Goal: Task Accomplishment & Management: Complete application form

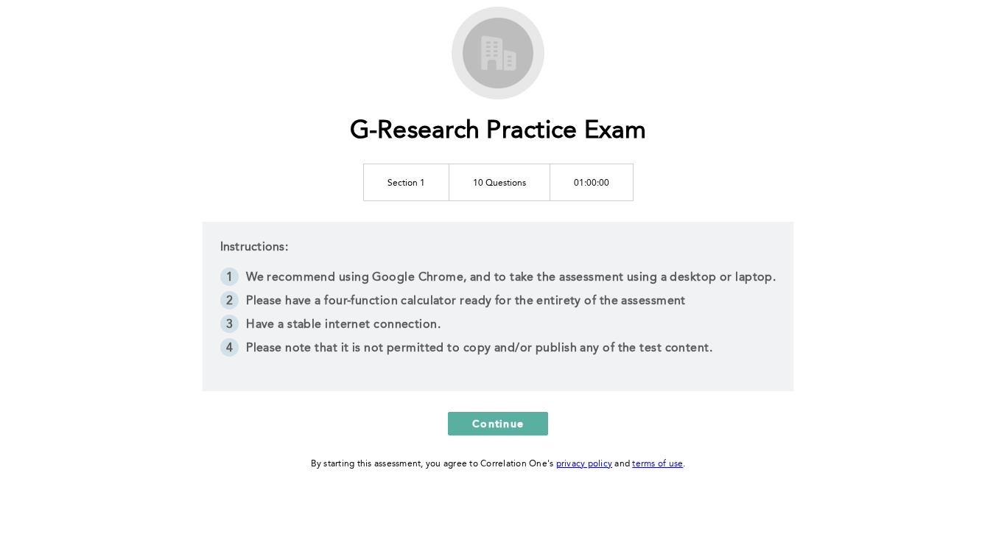
scroll to position [79, 0]
click at [486, 424] on span "Continue" at bounding box center [498, 423] width 52 height 14
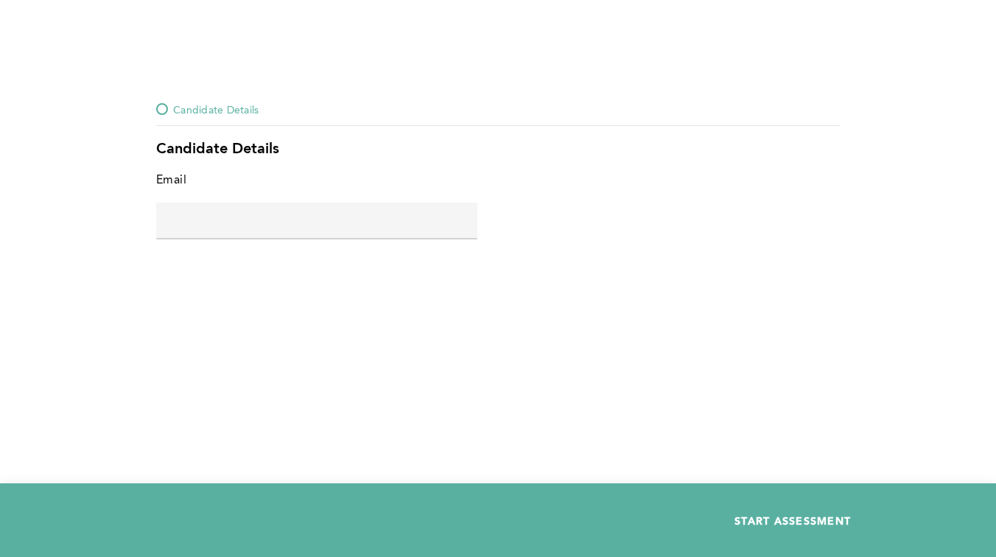
click at [762, 517] on span "START ASSESSMENT" at bounding box center [792, 520] width 116 height 14
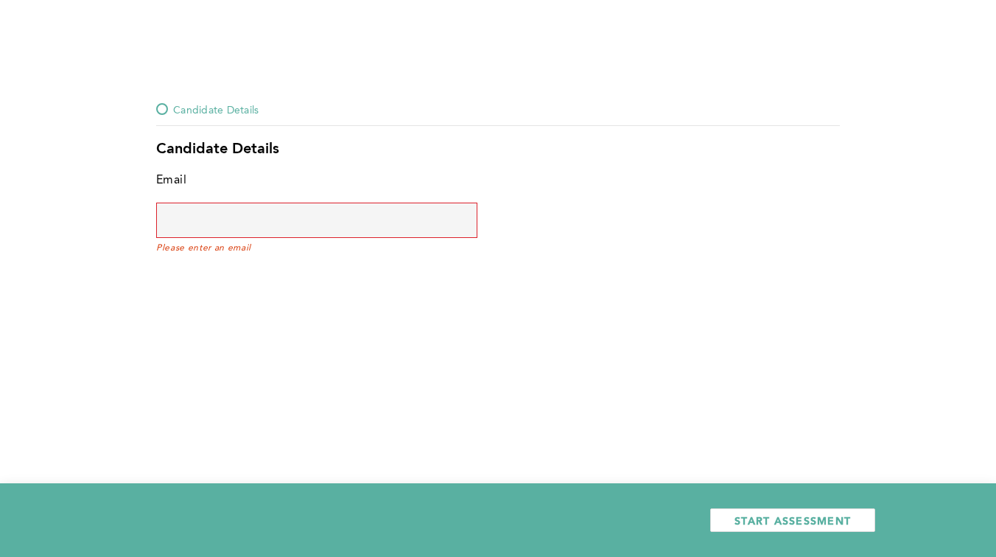
click at [373, 240] on div "Email Please enter an email" at bounding box center [316, 211] width 321 height 83
click at [349, 217] on input "text" at bounding box center [316, 220] width 321 height 35
click at [238, 214] on input "text" at bounding box center [316, 220] width 321 height 35
type input "[EMAIL_ADDRESS][DOMAIN_NAME]"
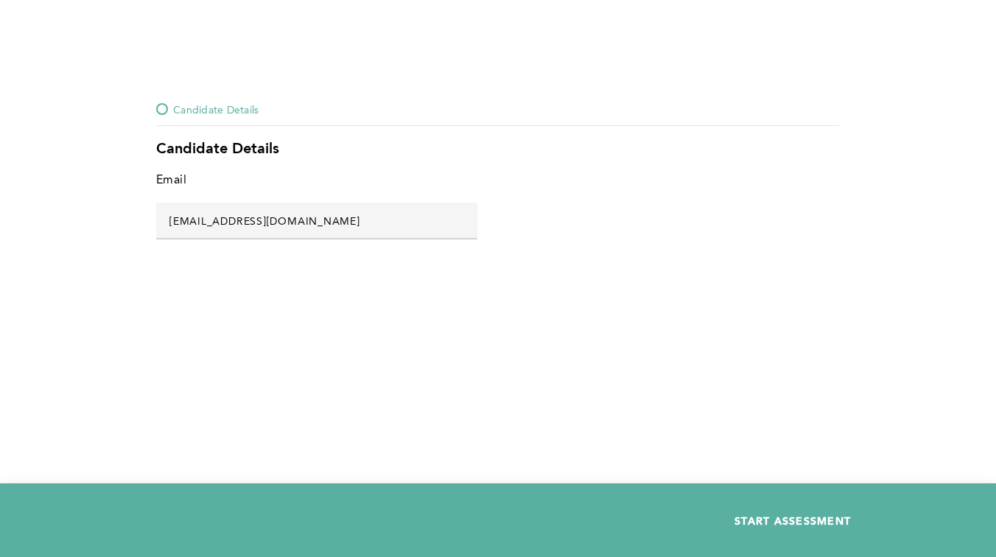
click at [759, 525] on span "START ASSESSMENT" at bounding box center [792, 520] width 116 height 14
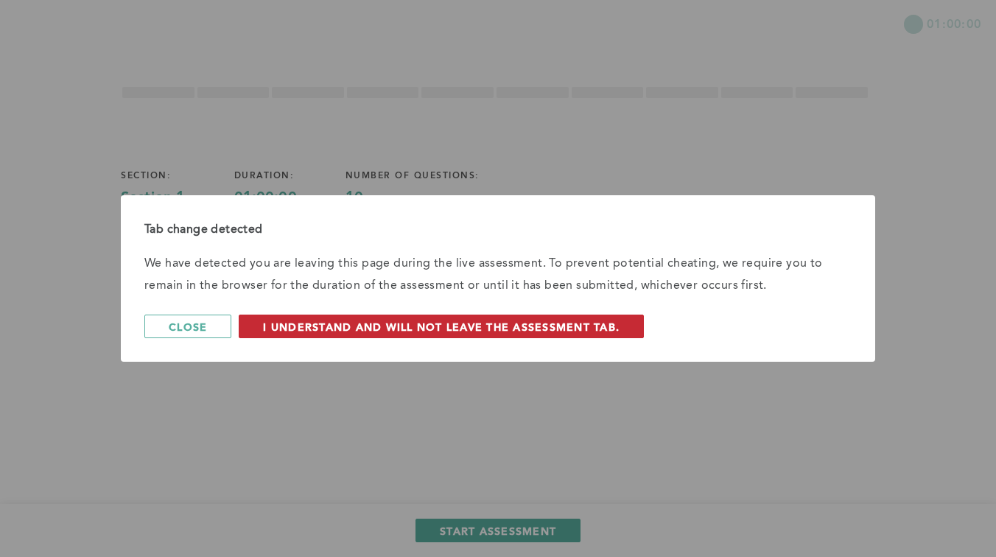
click at [293, 322] on span "I understand and will not leave the assessment tab." at bounding box center [441, 327] width 357 height 14
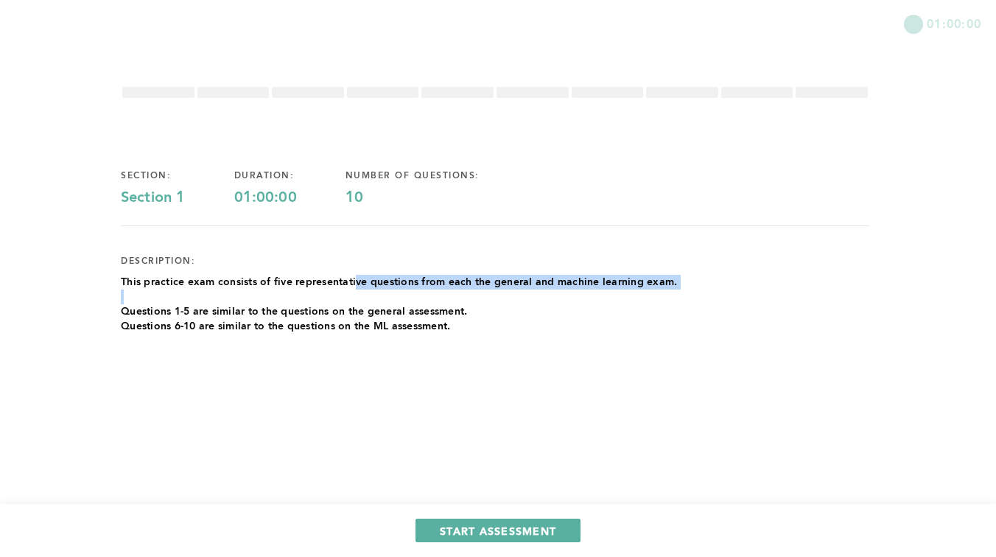
drag, startPoint x: 354, startPoint y: 281, endPoint x: 496, endPoint y: 295, distance: 142.8
click at [497, 295] on div "This practice exam consists of five representative questions from each the gene…" at bounding box center [399, 304] width 556 height 59
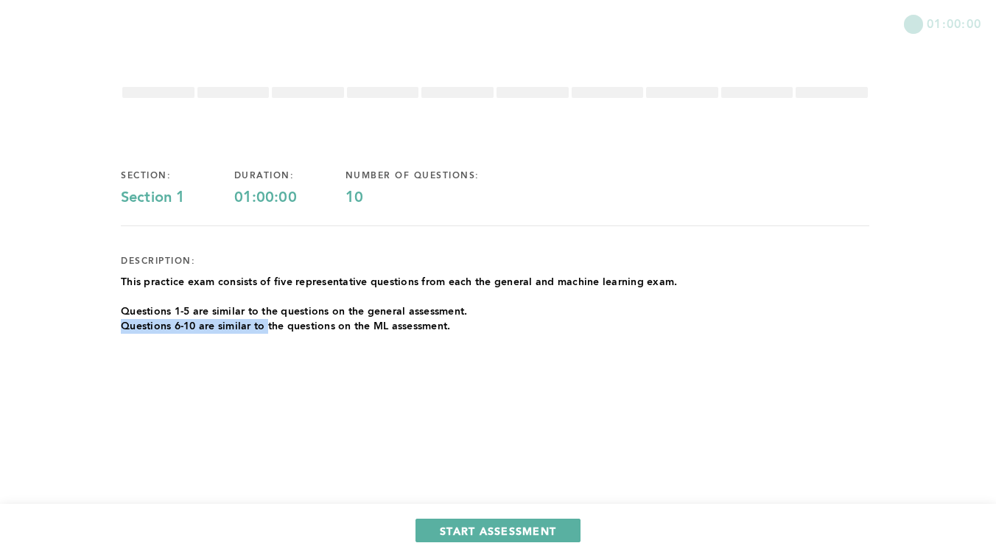
drag, startPoint x: 480, startPoint y: 309, endPoint x: 270, endPoint y: 318, distance: 210.2
click at [270, 319] on div "This practice exam consists of five representative questions from each the gene…" at bounding box center [399, 304] width 556 height 59
click at [270, 319] on p "Questions 6-10 are similar to the questions on the ML assessment." at bounding box center [399, 326] width 556 height 15
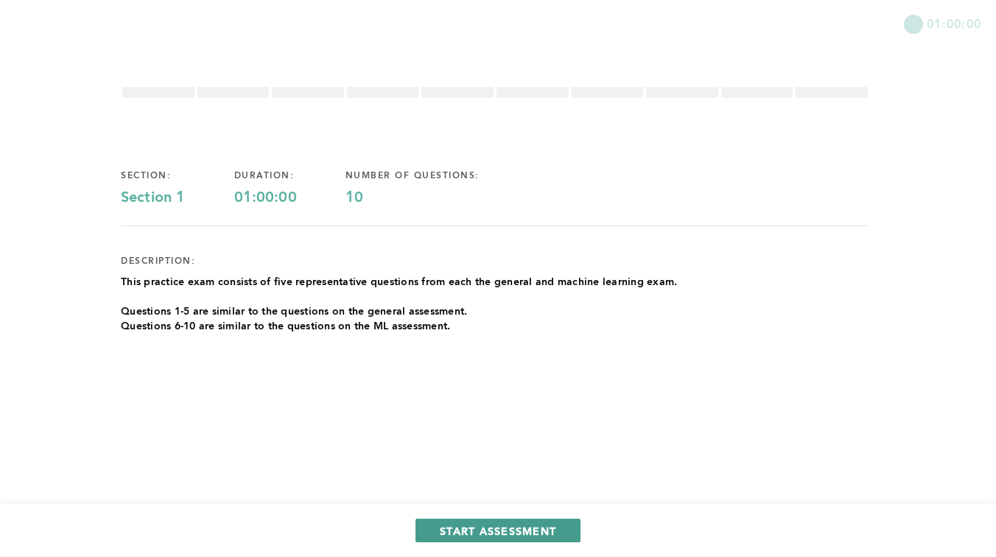
click at [475, 538] on button "START ASSESSMENT" at bounding box center [497, 531] width 165 height 24
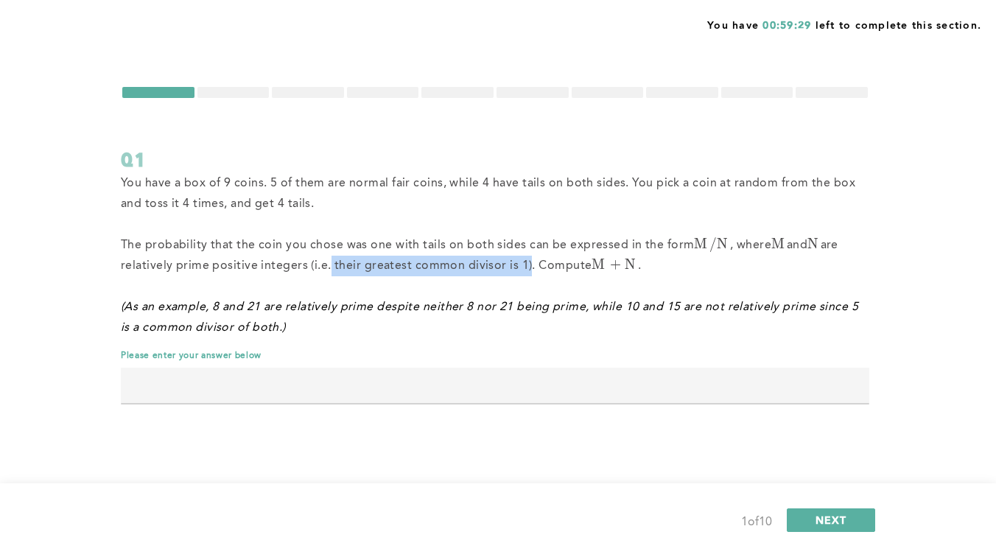
drag, startPoint x: 520, startPoint y: 263, endPoint x: 321, endPoint y: 256, distance: 199.0
click at [321, 256] on p "The probability that the coin you chose was one with tails on both sides can be…" at bounding box center [495, 255] width 748 height 41
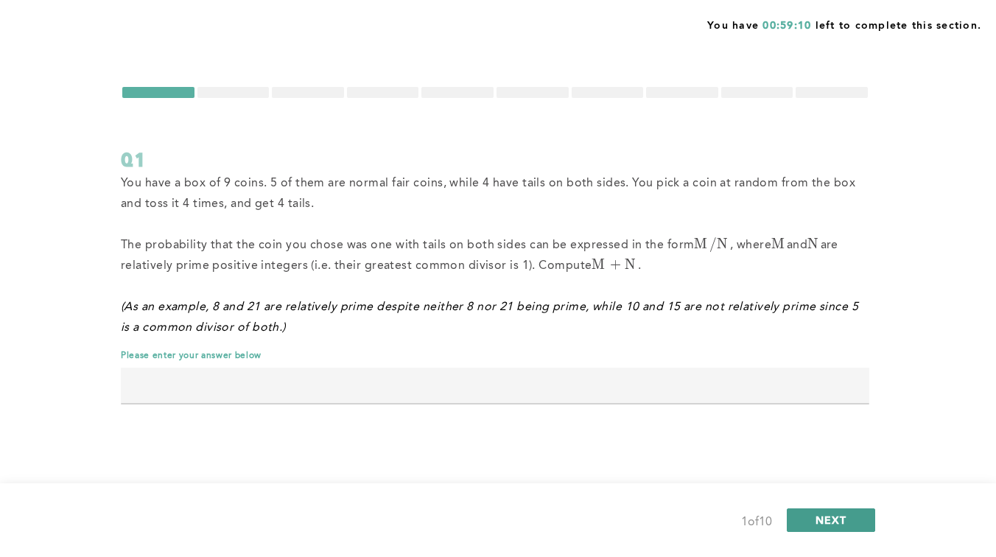
click at [811, 515] on button "NEXT" at bounding box center [831, 520] width 88 height 24
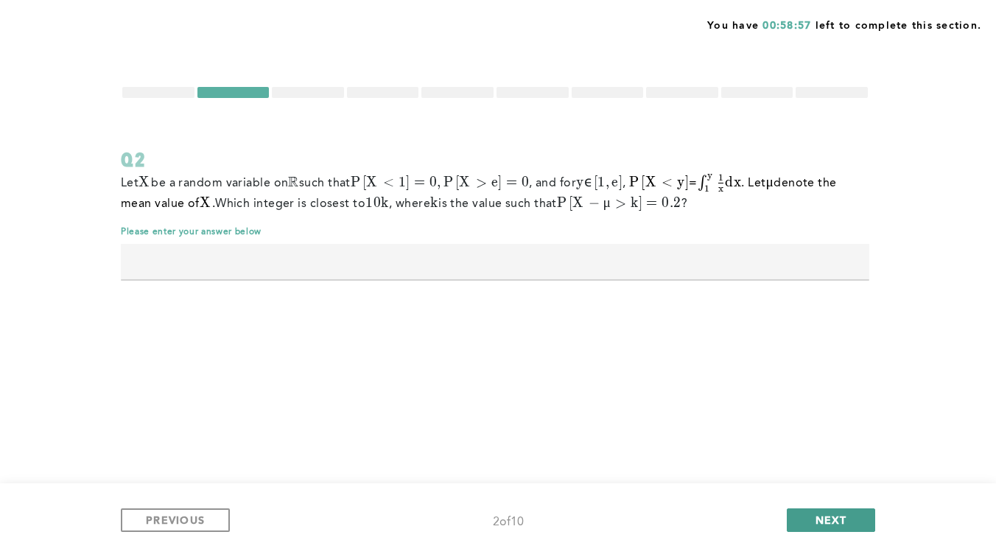
click at [812, 515] on button "NEXT" at bounding box center [831, 520] width 88 height 24
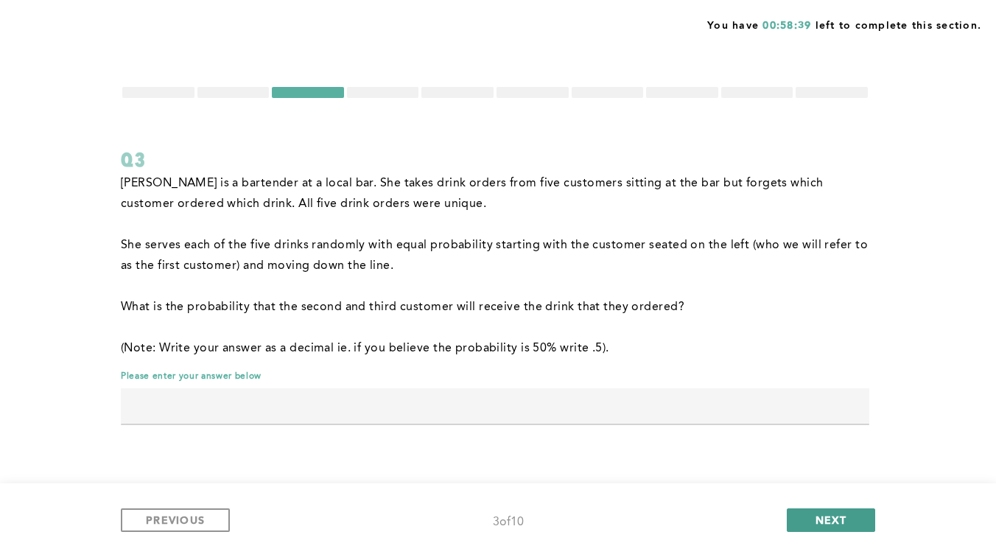
click at [834, 517] on span "NEXT" at bounding box center [831, 520] width 32 height 14
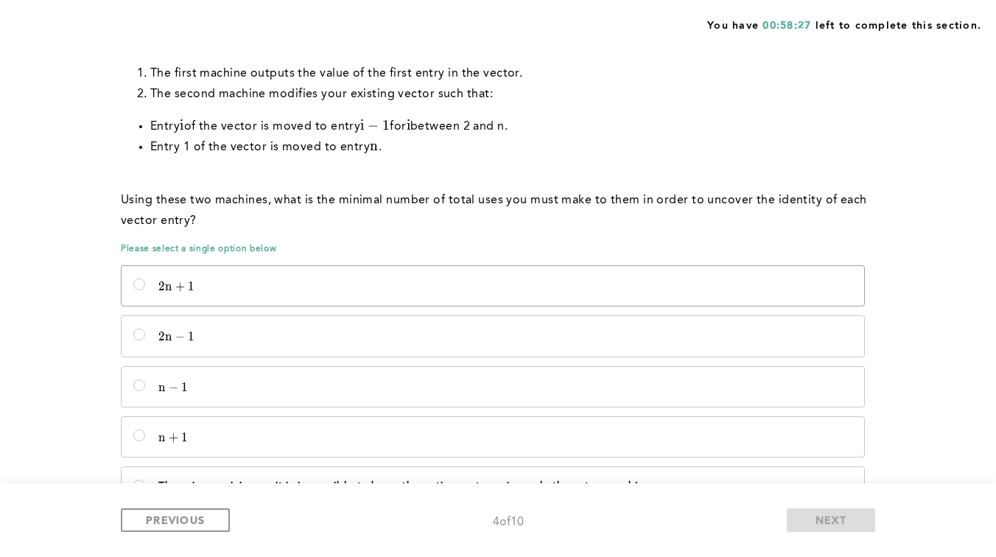
scroll to position [250, 0]
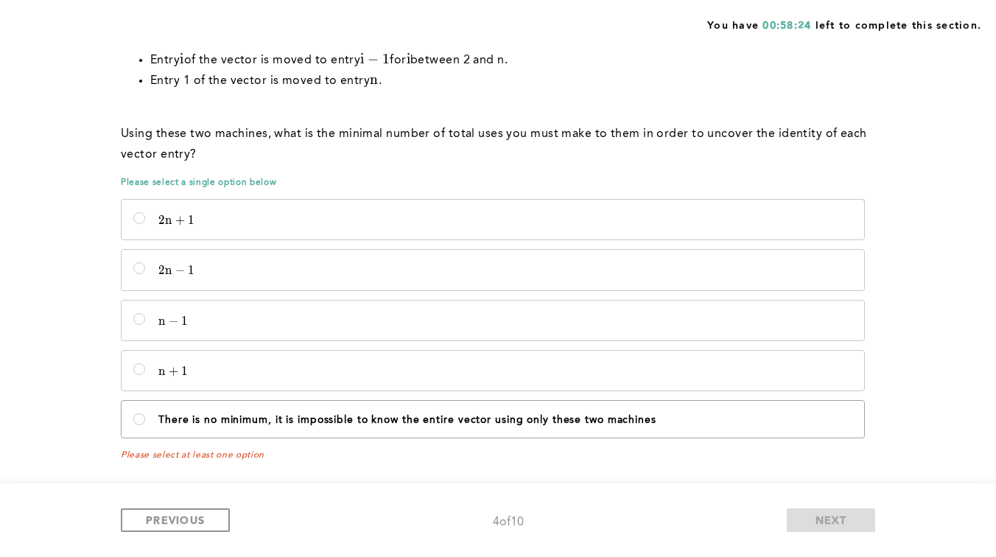
click at [541, 401] on label "There is no minimum, it is impossible to know the entire vector using only thes…" at bounding box center [493, 419] width 743 height 37
click at [145, 413] on machines\<\/p\> "There is no minimum, it is impossible to know the entire vector using only thes…" at bounding box center [139, 419] width 12 height 12
radio machines\<\/p\> "true"
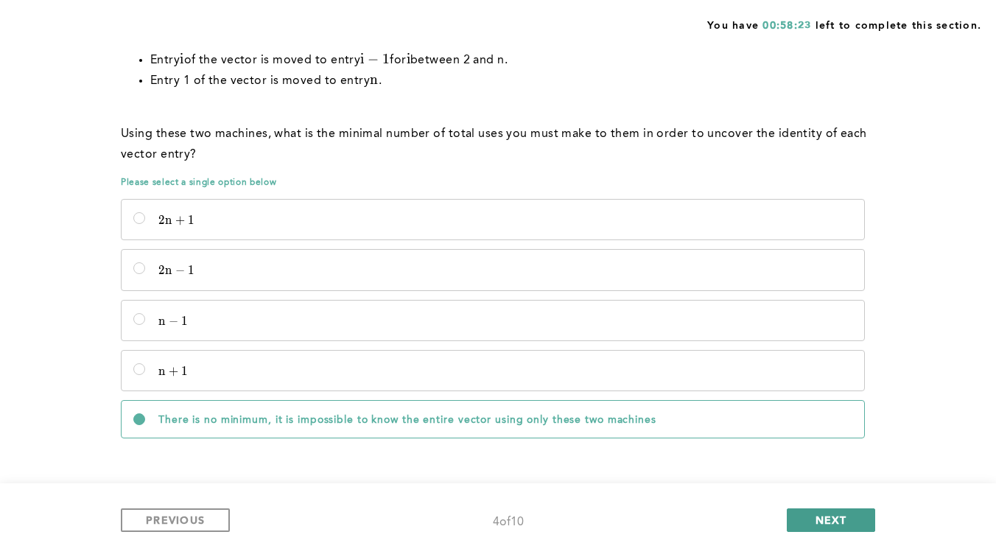
click at [802, 514] on button "NEXT" at bounding box center [831, 520] width 88 height 24
